Goal: Navigation & Orientation: Find specific page/section

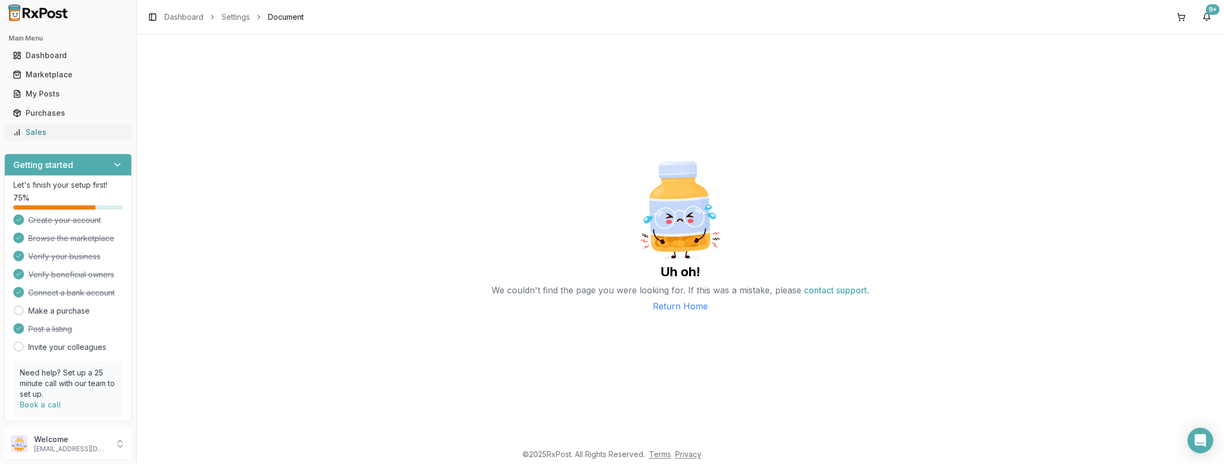
click at [72, 140] on link "Sales" at bounding box center [68, 132] width 119 height 19
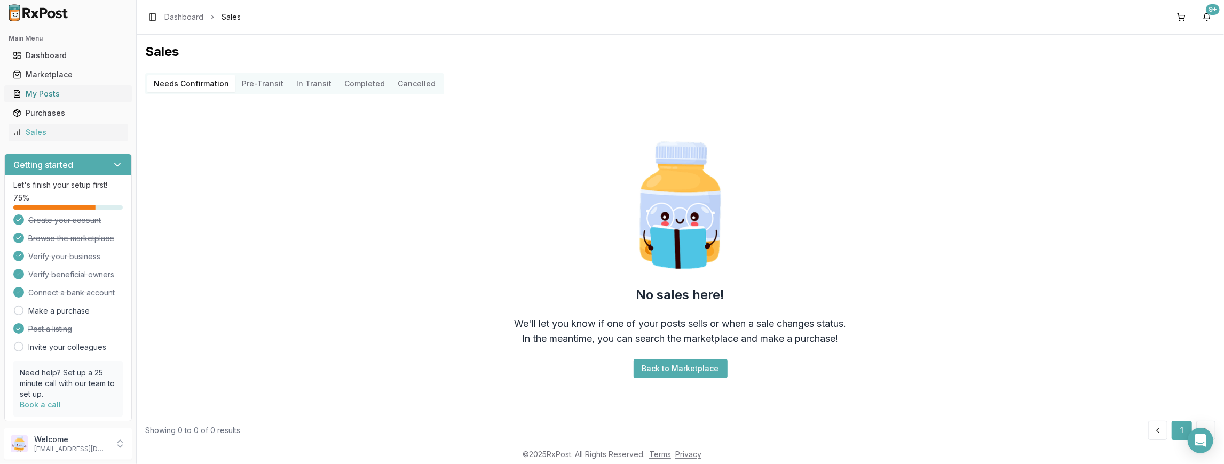
click at [68, 93] on div "My Posts" at bounding box center [68, 94] width 110 height 11
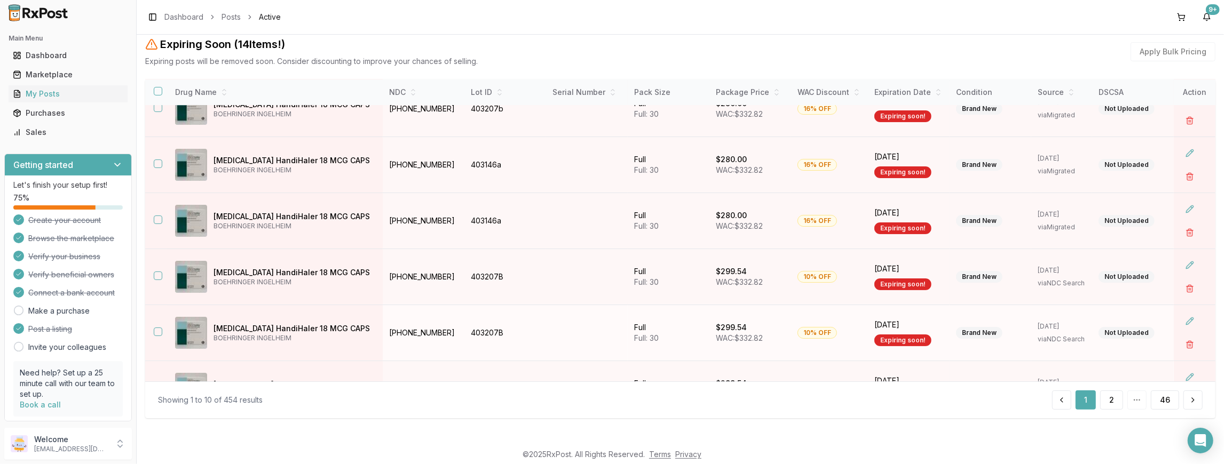
scroll to position [151, 0]
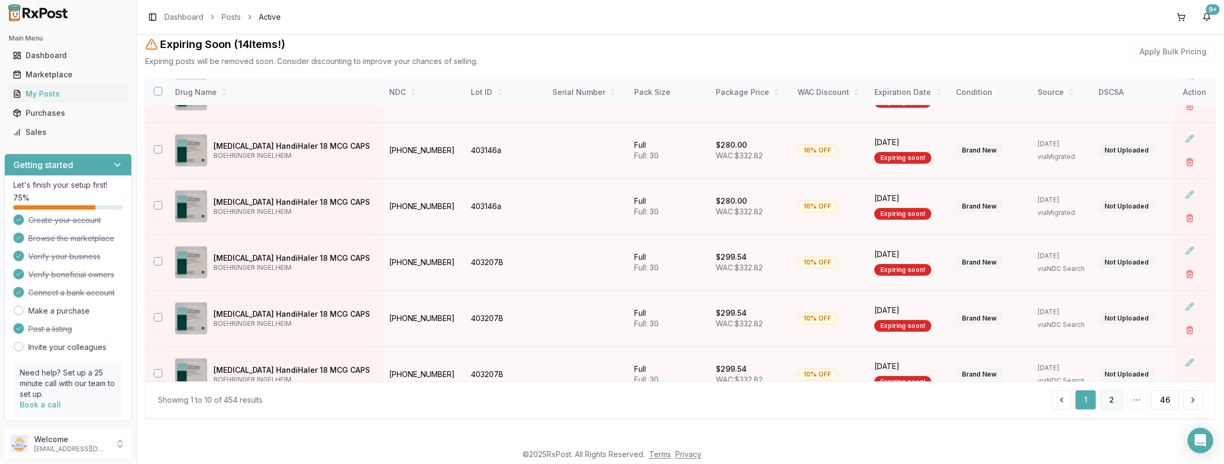
click at [1111, 398] on button "2" at bounding box center [1111, 400] width 23 height 19
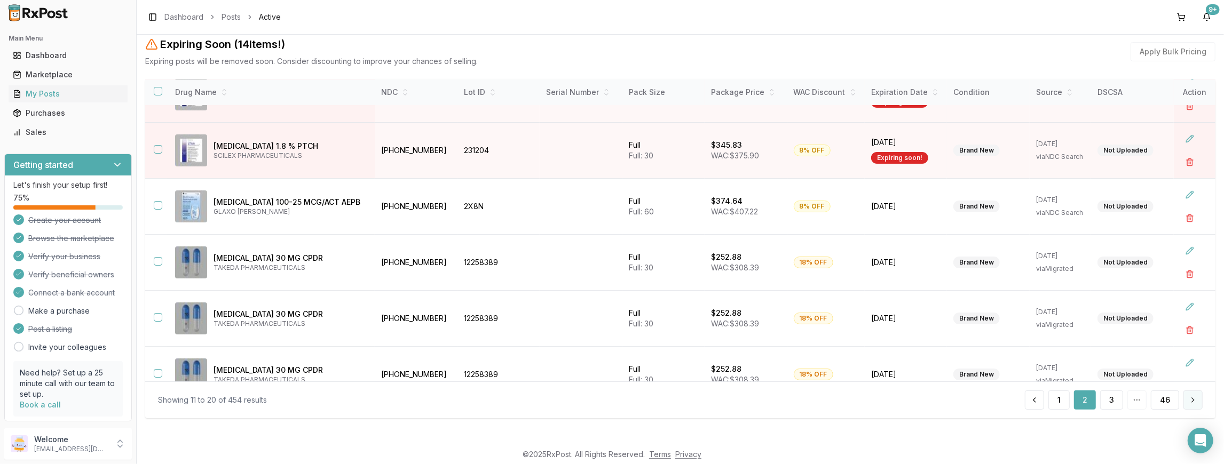
click at [1189, 398] on button at bounding box center [1192, 400] width 19 height 19
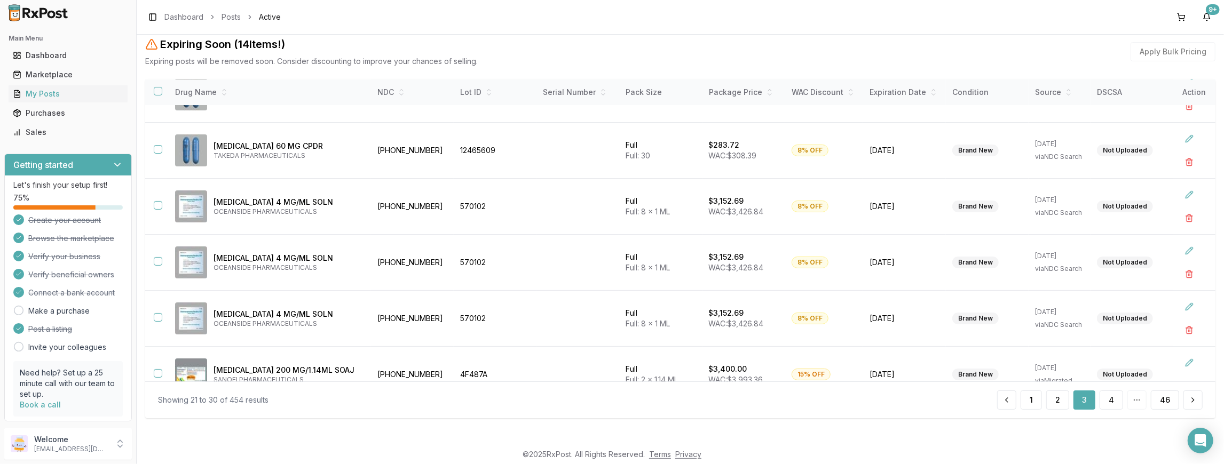
click at [1189, 398] on button at bounding box center [1192, 400] width 19 height 19
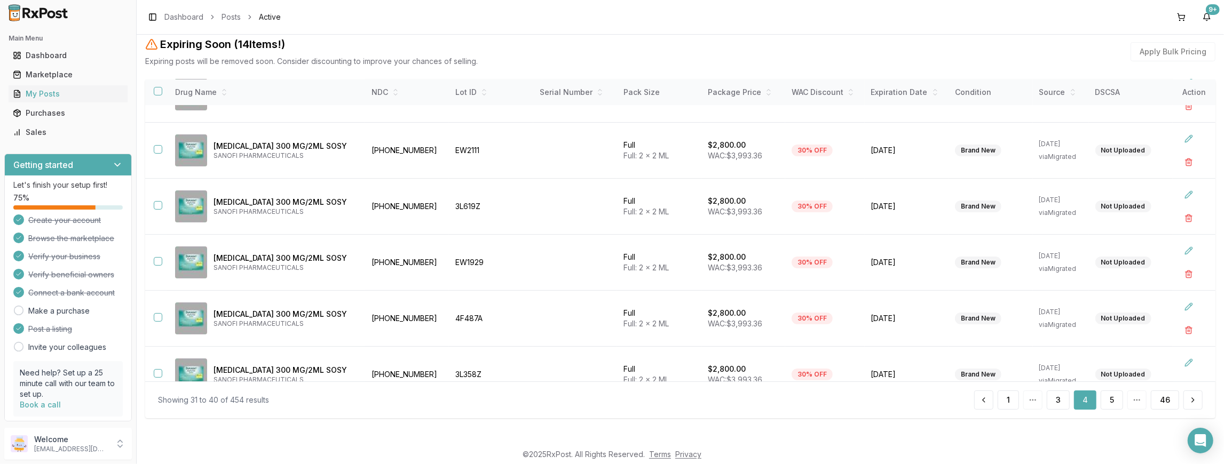
click at [1189, 398] on button at bounding box center [1192, 400] width 19 height 19
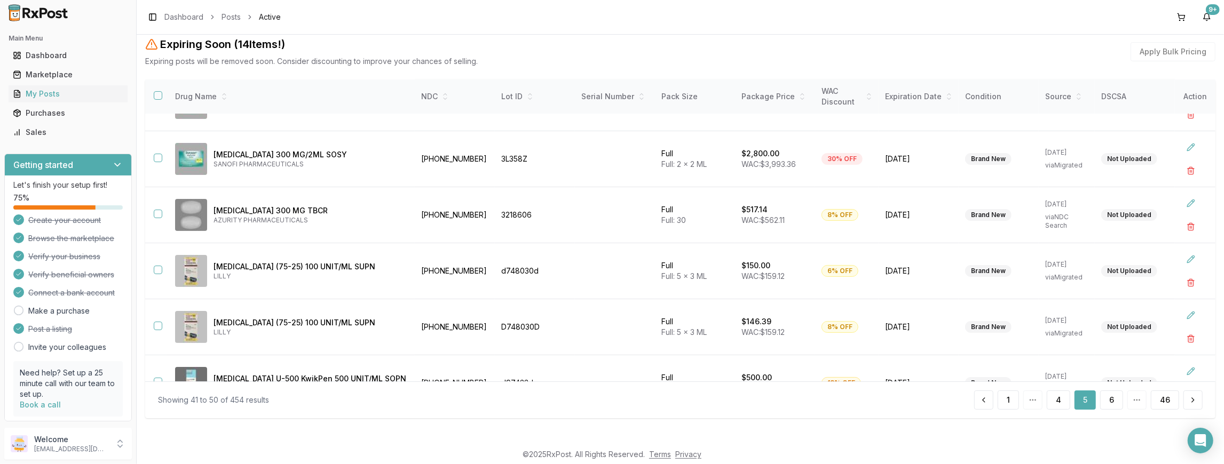
scroll to position [160, 0]
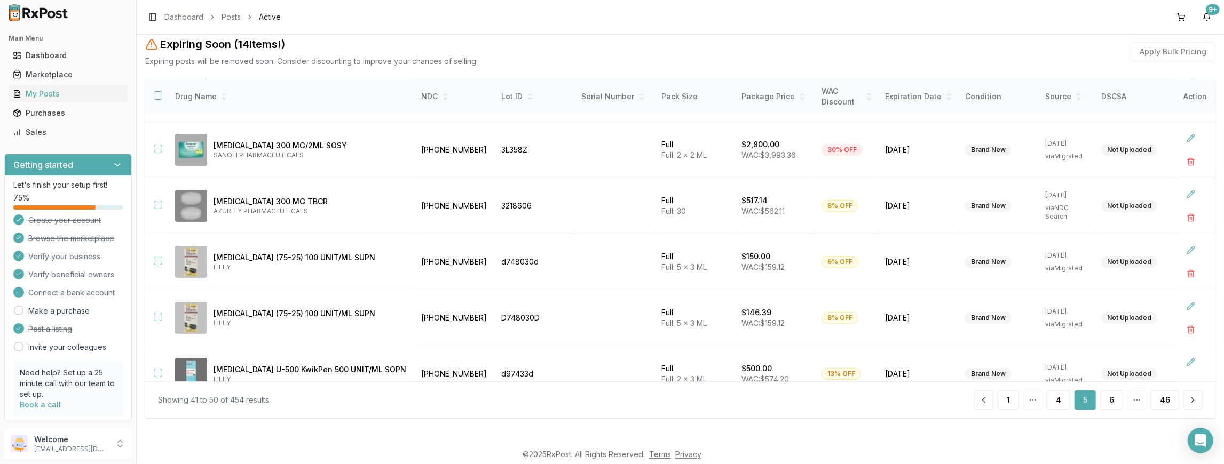
click at [1189, 398] on button at bounding box center [1192, 400] width 19 height 19
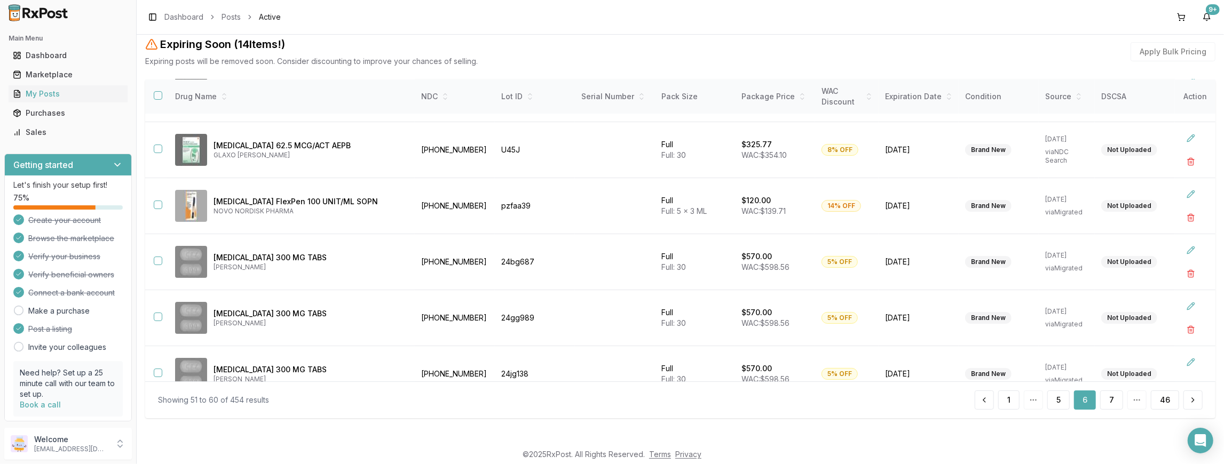
click at [1189, 398] on button at bounding box center [1192, 400] width 19 height 19
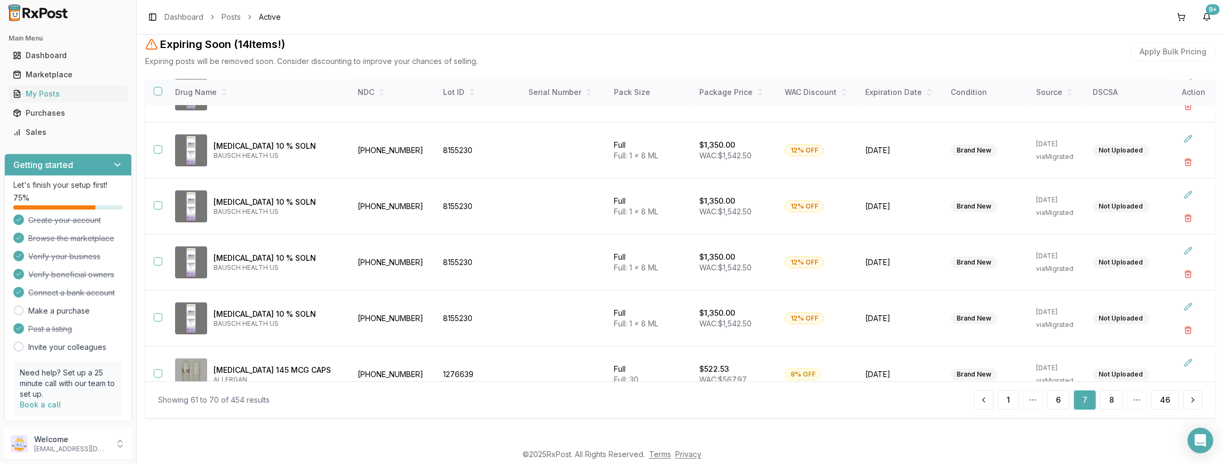
click at [1189, 398] on button at bounding box center [1192, 400] width 19 height 19
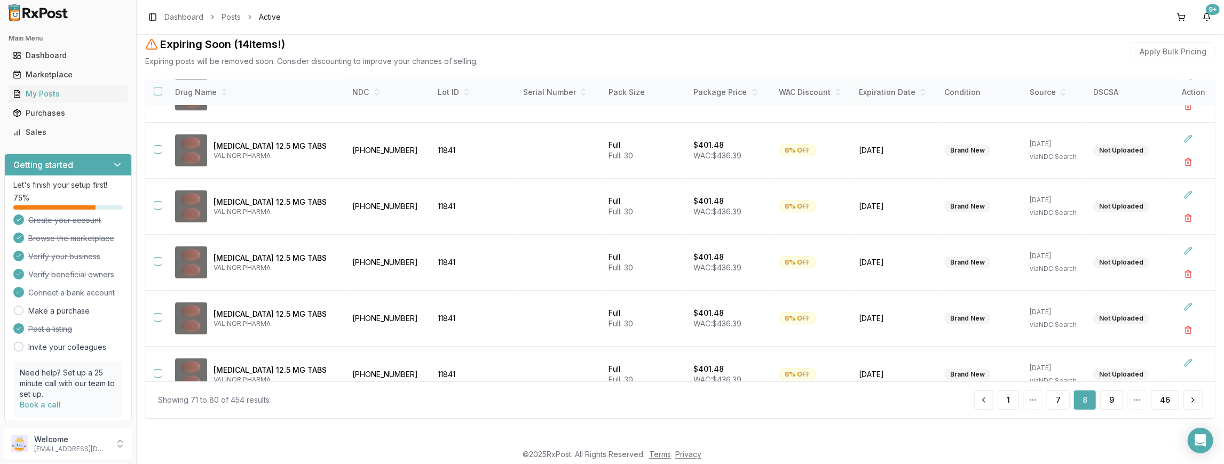
click at [1189, 398] on button at bounding box center [1192, 400] width 19 height 19
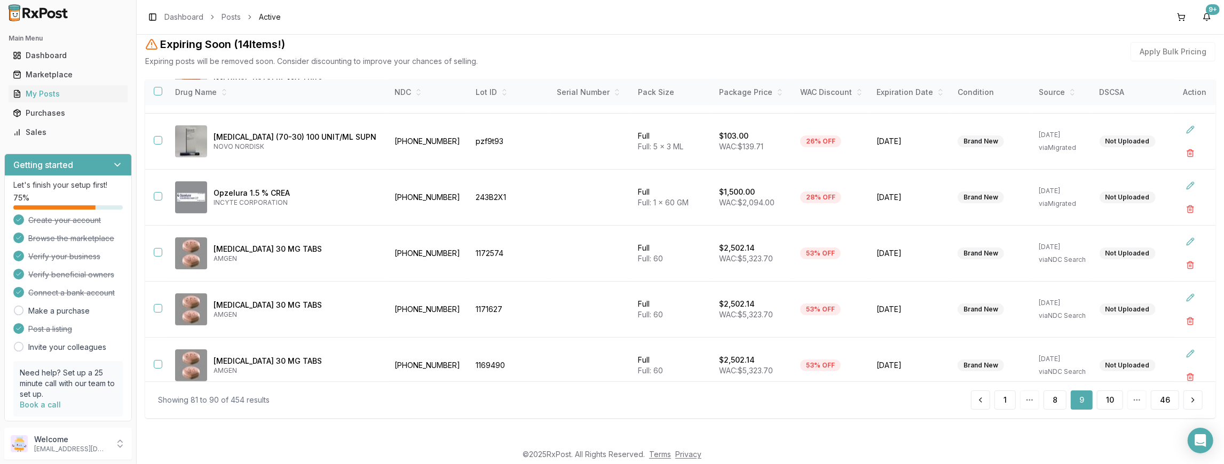
click at [1189, 398] on button at bounding box center [1192, 400] width 19 height 19
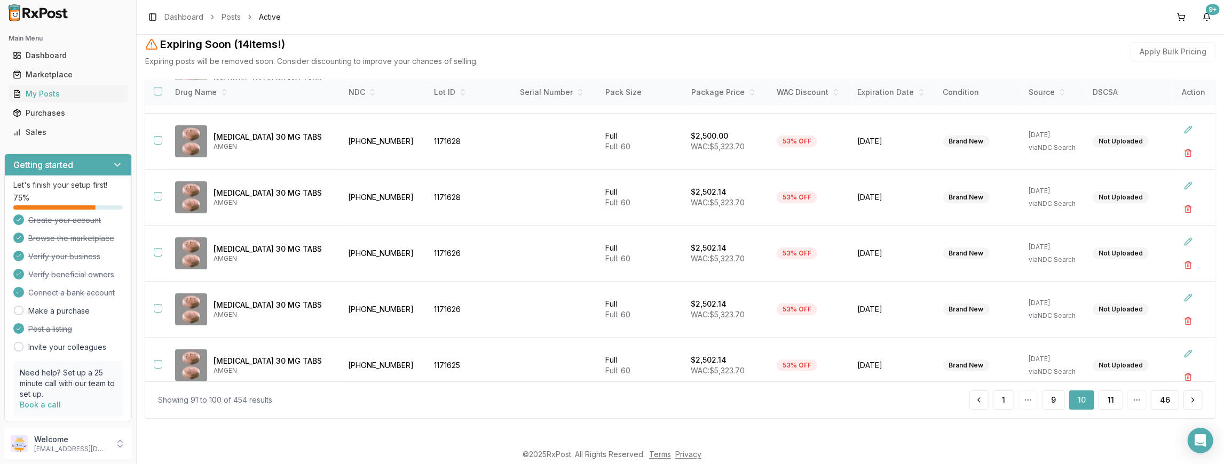
scroll to position [151, 0]
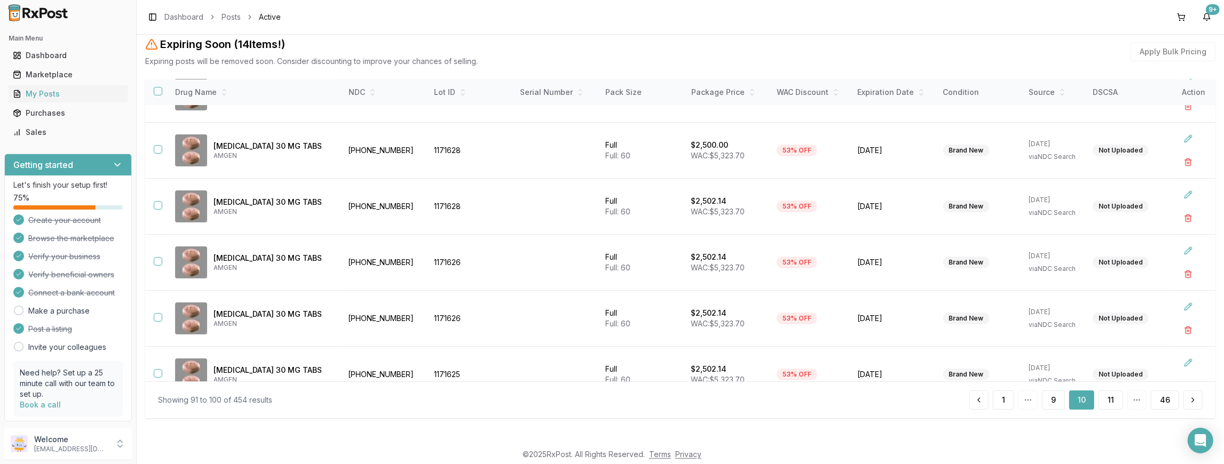
click at [1189, 398] on button at bounding box center [1192, 400] width 19 height 19
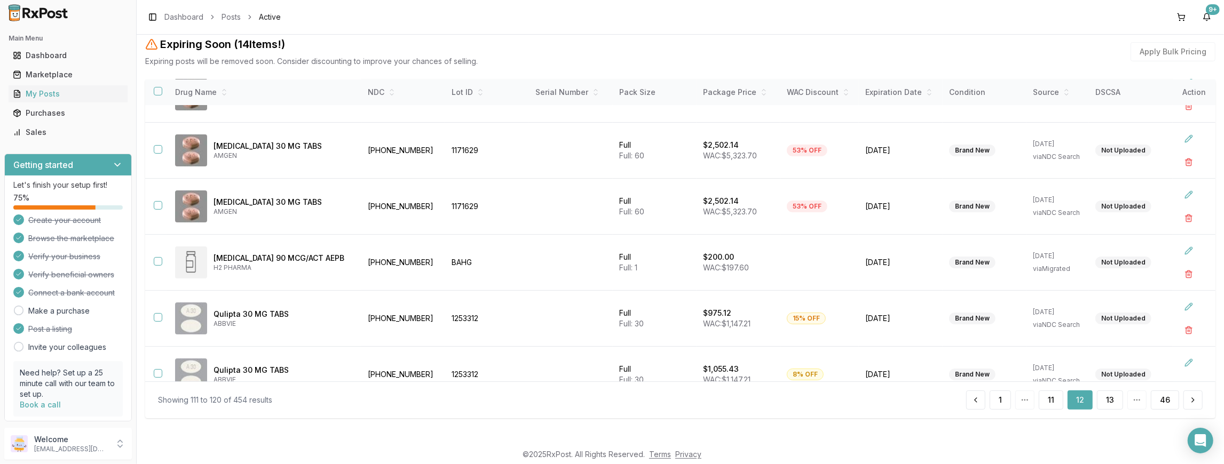
click at [1189, 398] on button at bounding box center [1192, 400] width 19 height 19
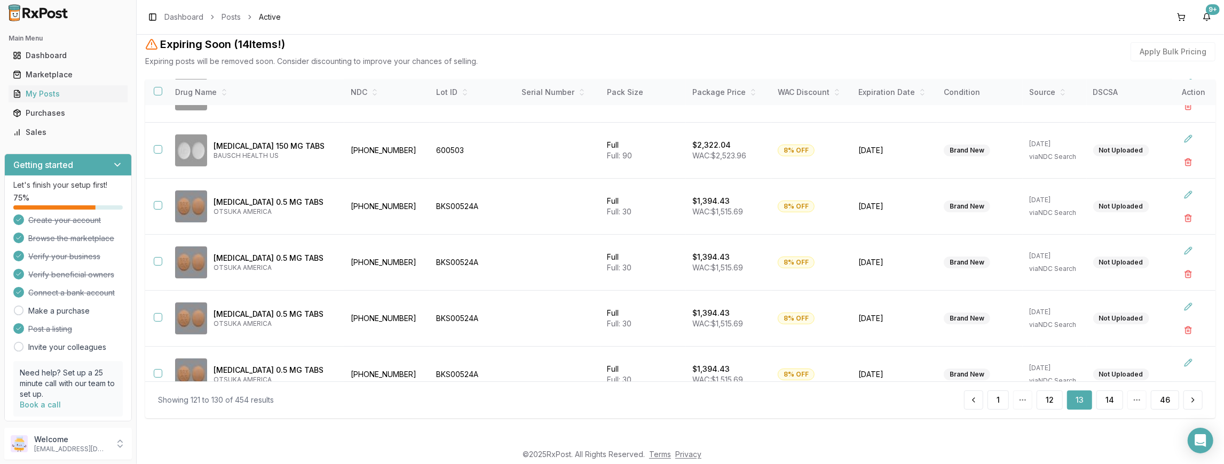
click at [1189, 398] on button at bounding box center [1192, 400] width 19 height 19
